Goal: Task Accomplishment & Management: Use online tool/utility

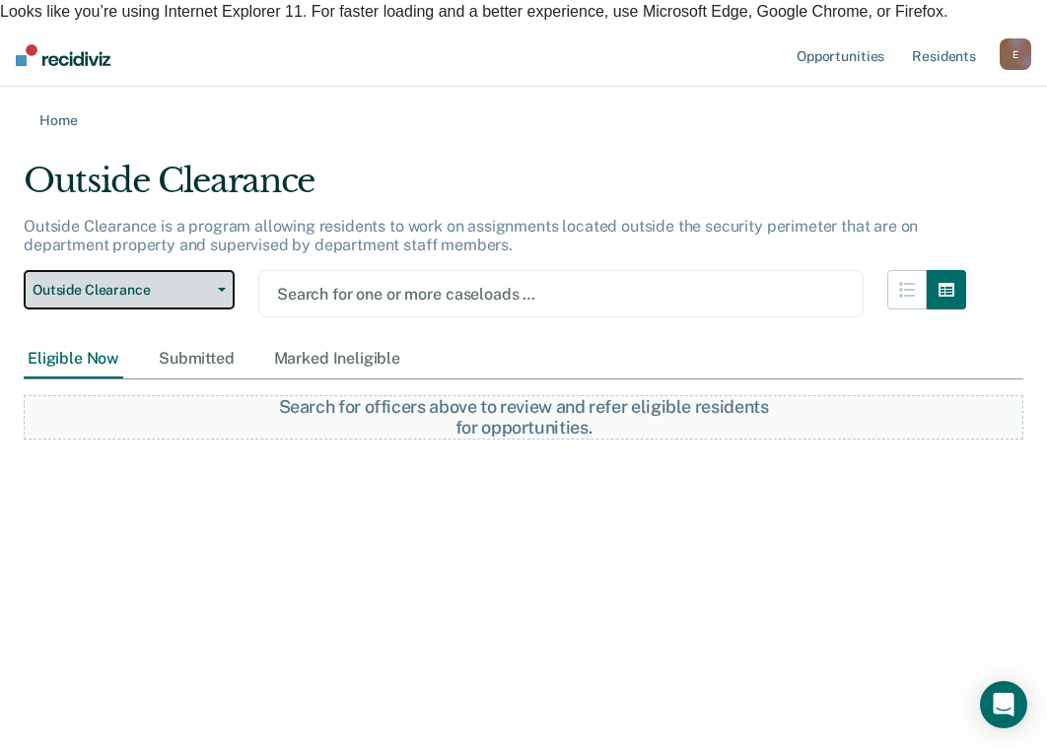
click at [214, 273] on button "Outside Clearance" at bounding box center [129, 289] width 211 height 39
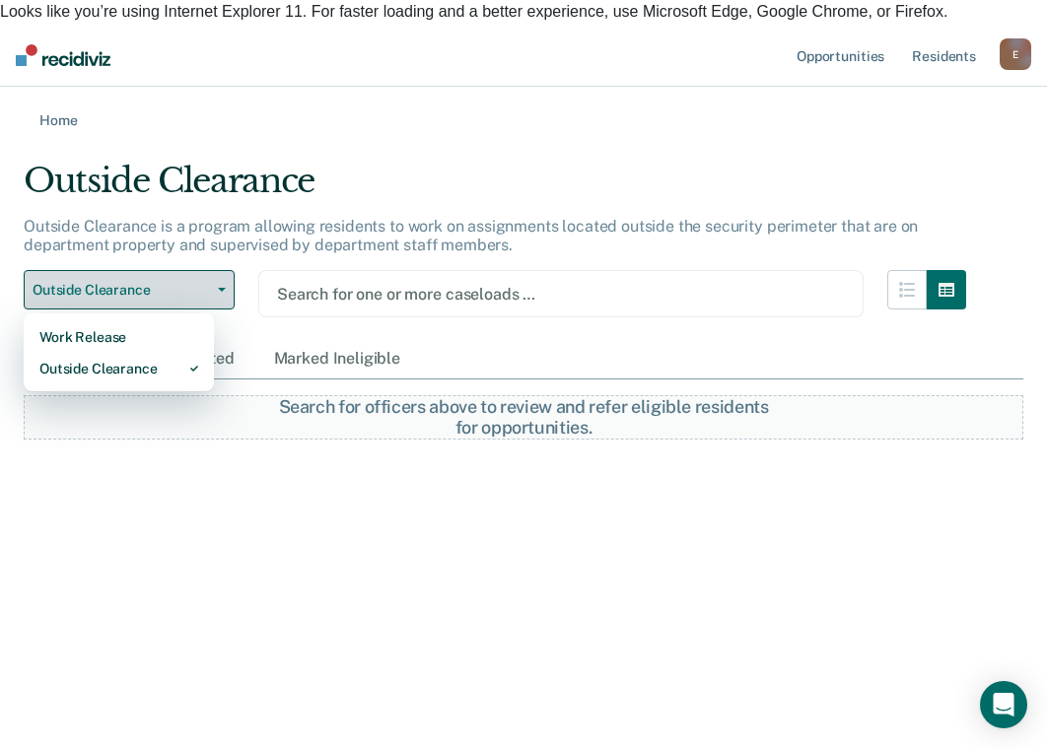
click at [214, 273] on button "Outside Clearance" at bounding box center [129, 289] width 211 height 39
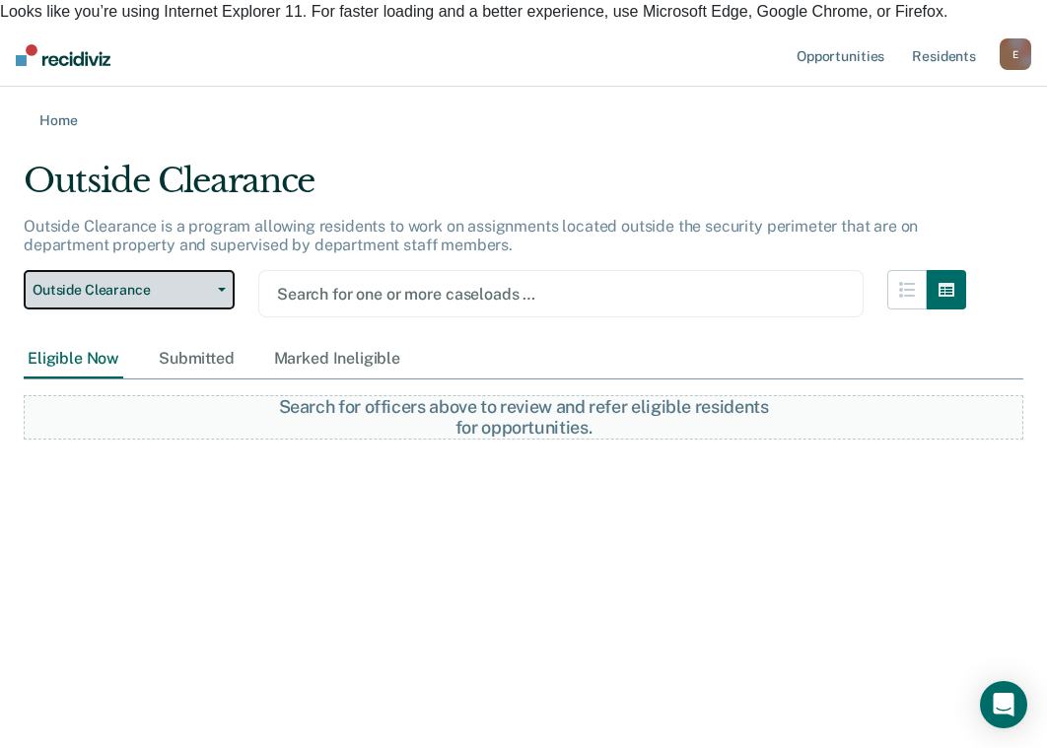
click at [215, 270] on button "Outside Clearance" at bounding box center [129, 289] width 211 height 39
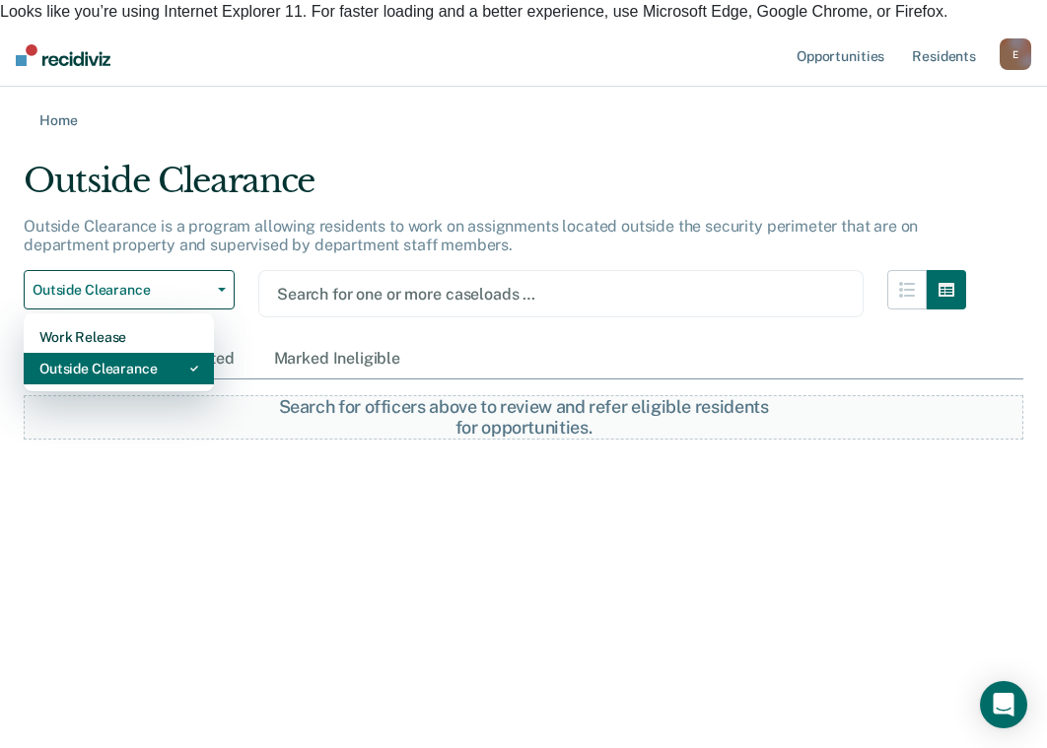
drag, startPoint x: 146, startPoint y: 346, endPoint x: 404, endPoint y: 258, distance: 272.8
click at [145, 353] on div "Outside Clearance" at bounding box center [118, 369] width 159 height 32
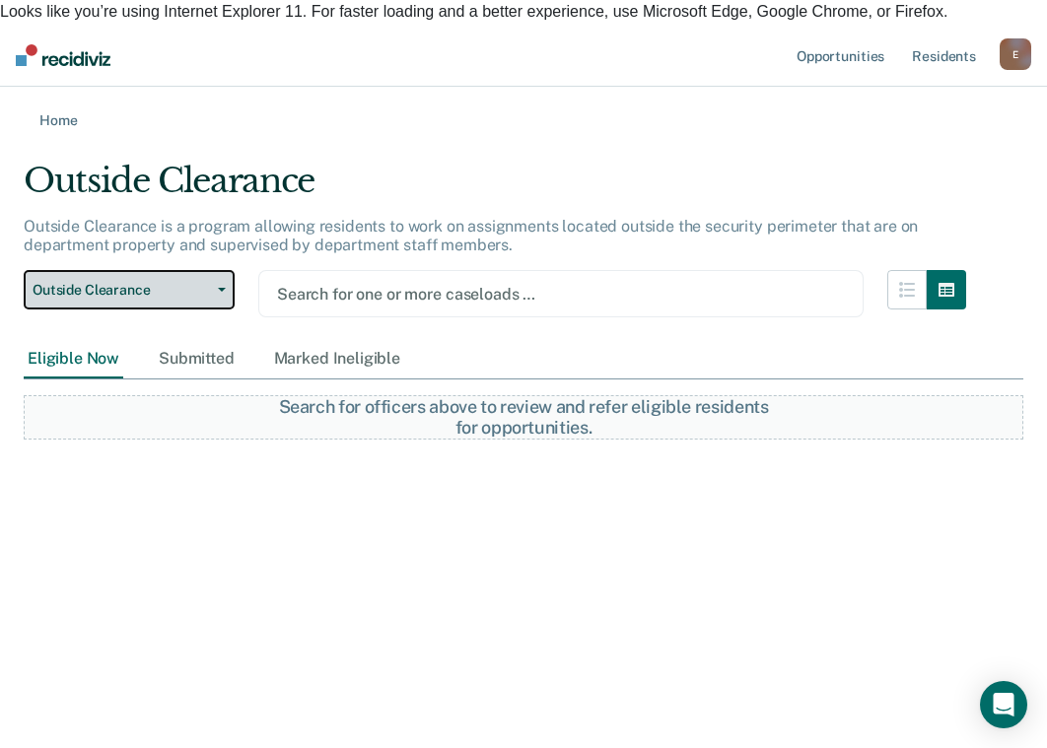
click at [220, 288] on icon "button" at bounding box center [222, 290] width 8 height 4
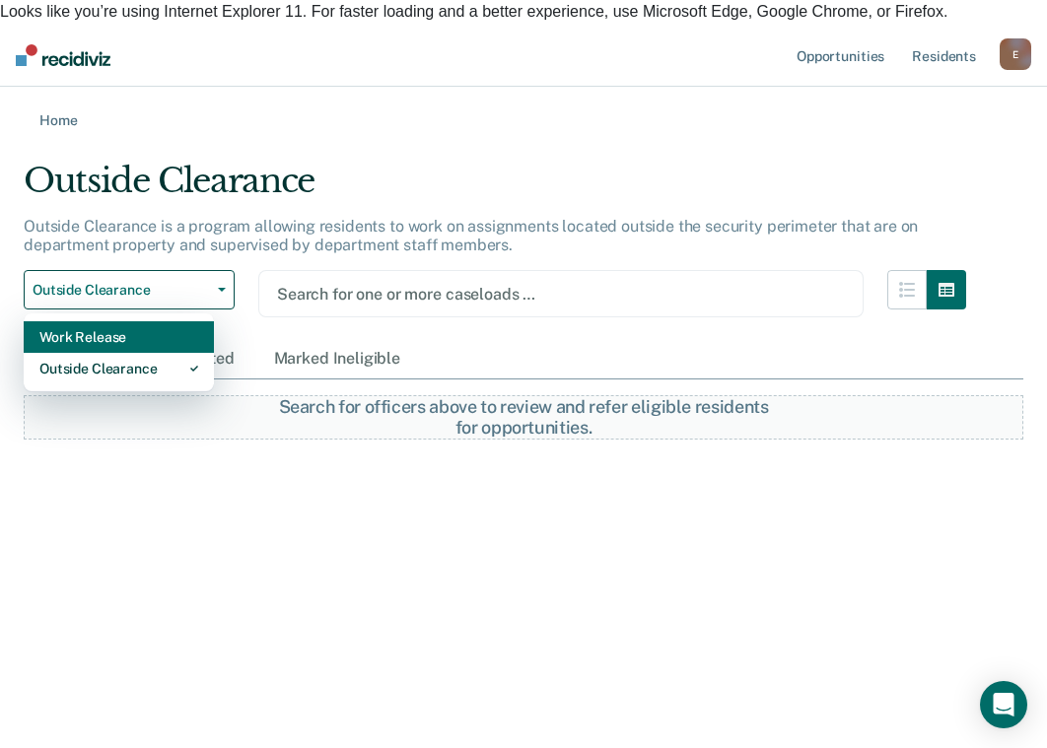
click at [170, 321] on div "Work Release" at bounding box center [118, 337] width 159 height 32
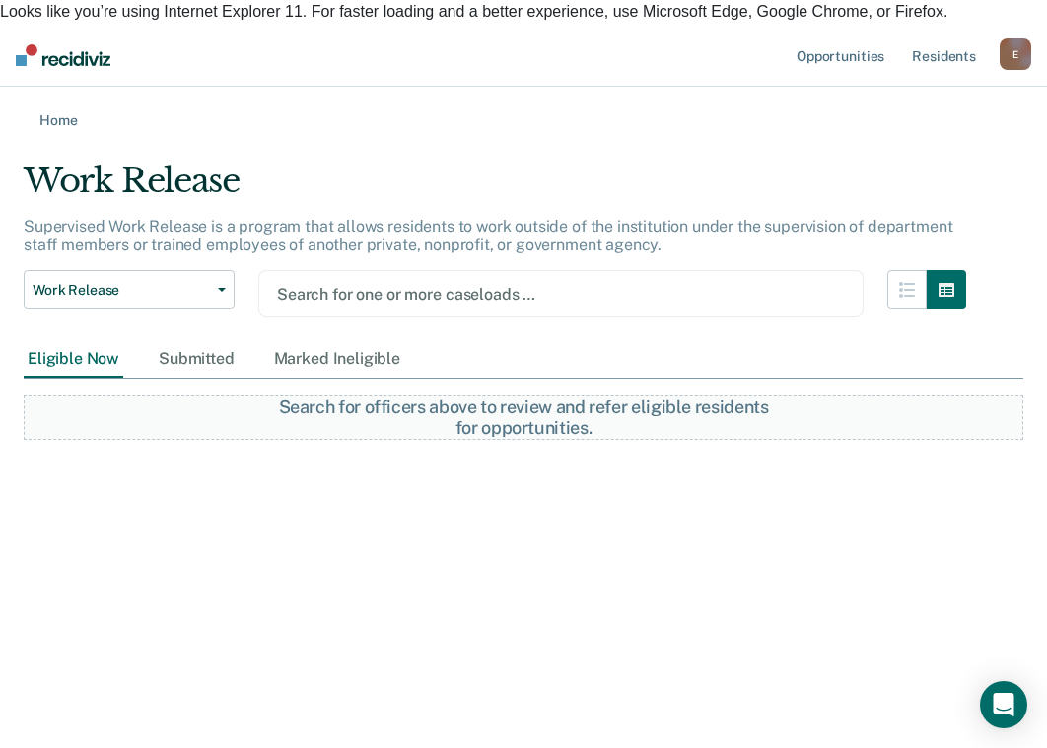
click at [348, 283] on div at bounding box center [561, 294] width 568 height 23
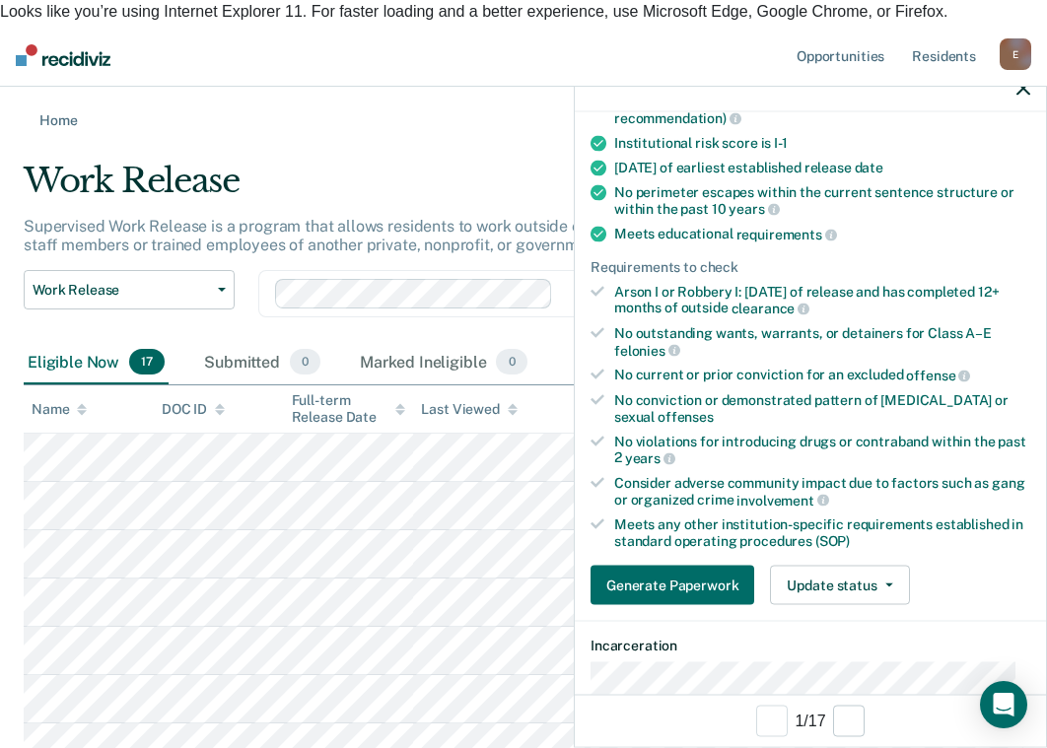
scroll to position [296, 0]
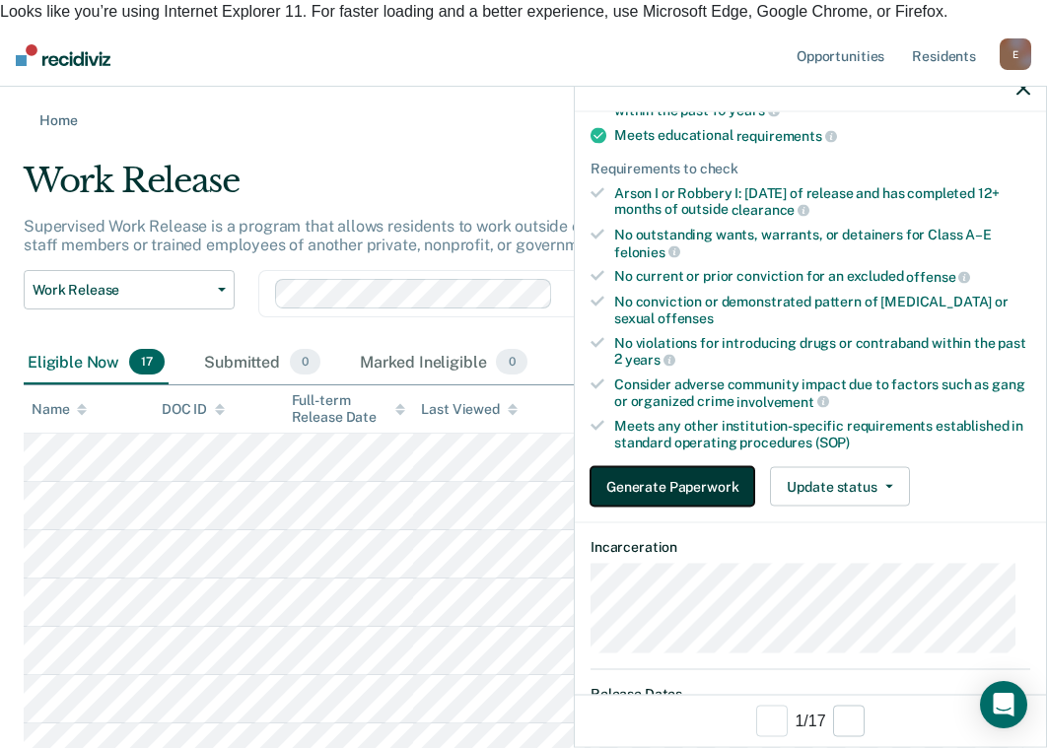
click at [717, 482] on button "Generate Paperwork" at bounding box center [673, 486] width 164 height 39
